Goal: Check status

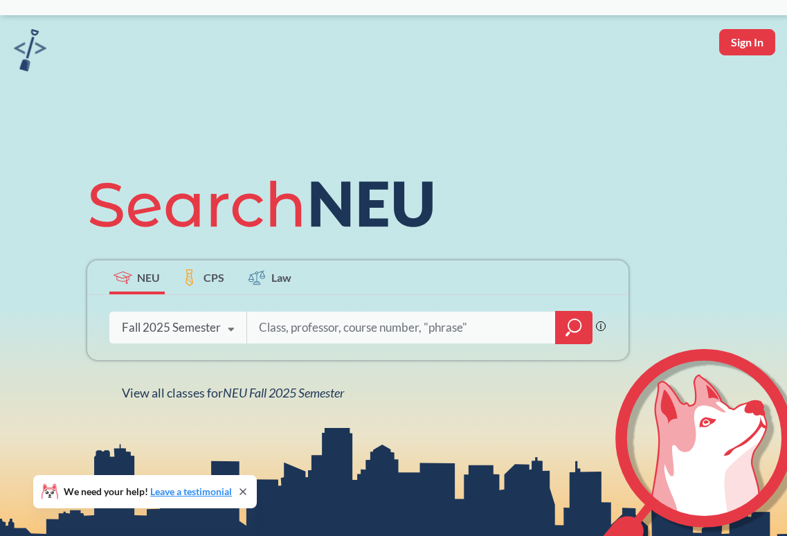
scroll to position [42, 0]
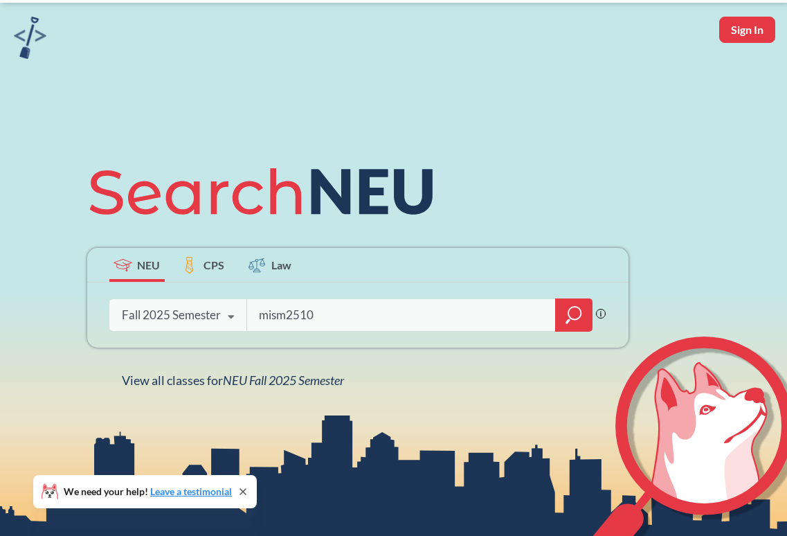
type input "mism2510"
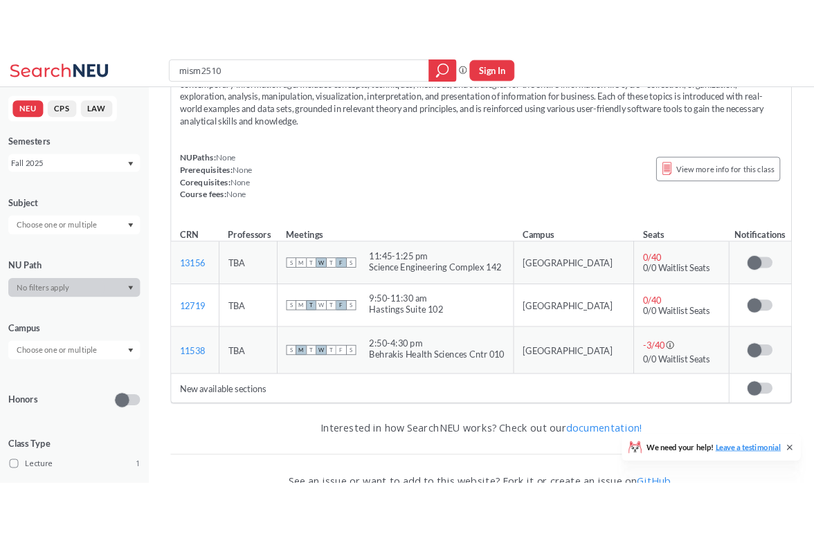
scroll to position [99, 0]
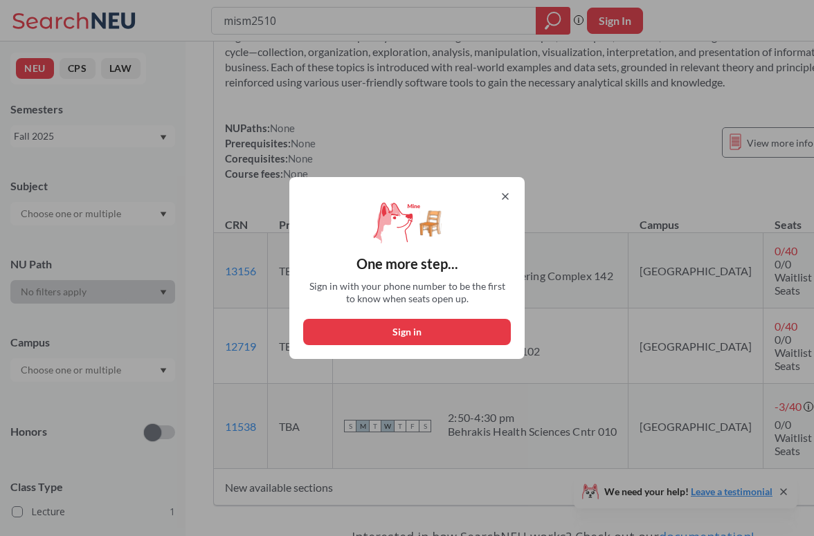
click at [463, 330] on button "Sign in" at bounding box center [407, 332] width 208 height 26
select select "US"
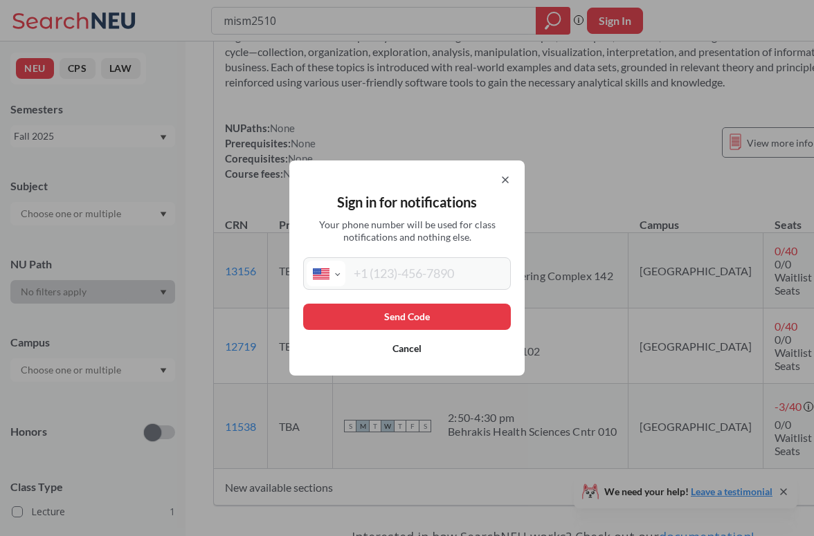
click at [448, 267] on input "tel" at bounding box center [426, 274] width 162 height 26
type input "[PHONE_NUMBER]"
click at [453, 312] on button "Send Code" at bounding box center [407, 317] width 208 height 26
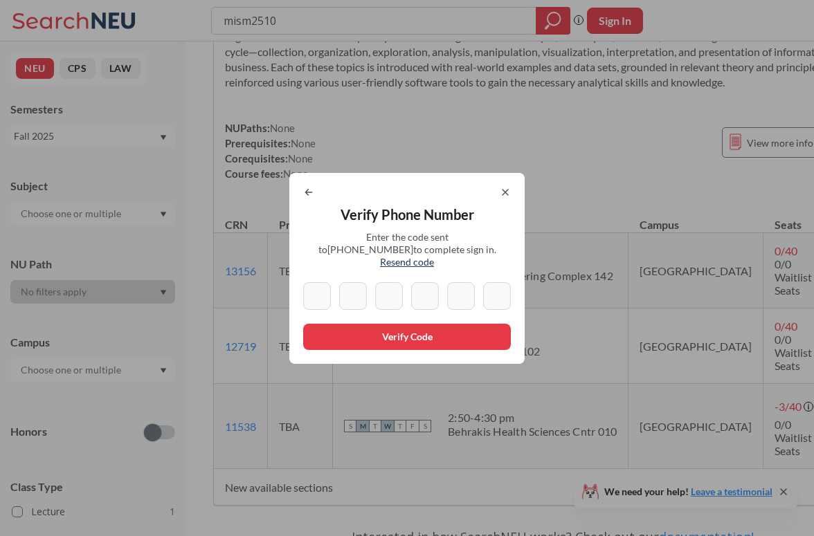
type input "4"
type input "6"
type input "5"
type input "4"
type input "6"
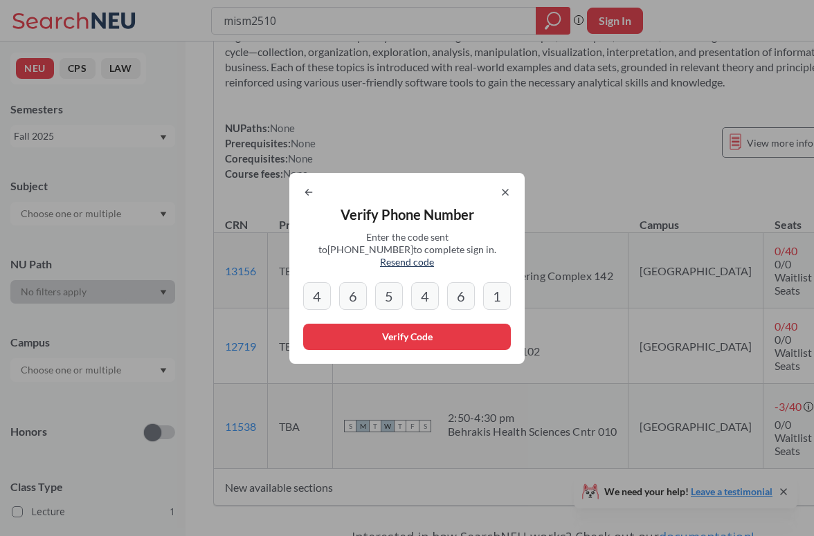
type input "1"
click at [420, 326] on button "Verify Code" at bounding box center [407, 337] width 208 height 26
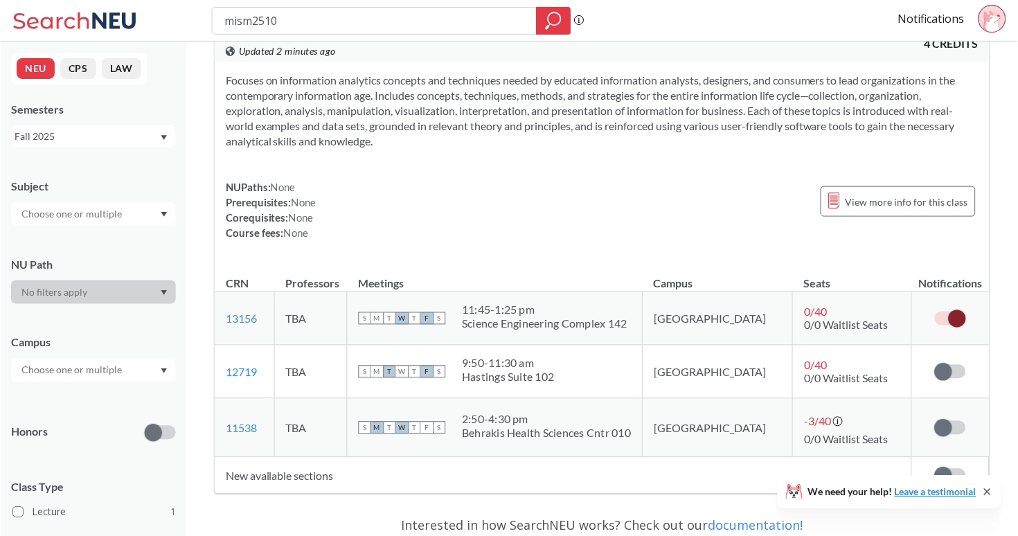
scroll to position [44, 0]
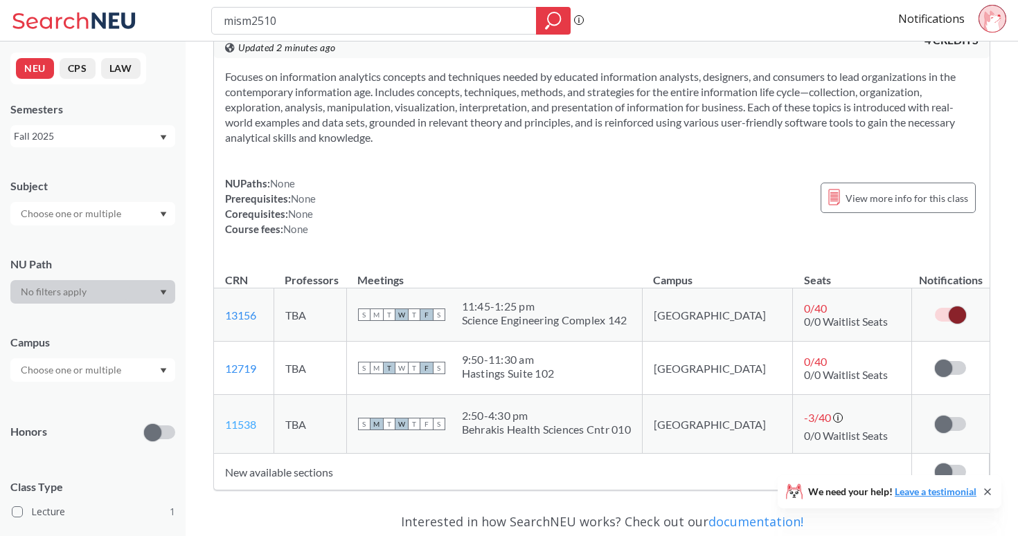
click at [250, 426] on link "11538" at bounding box center [240, 424] width 31 height 13
